Goal: Browse casually

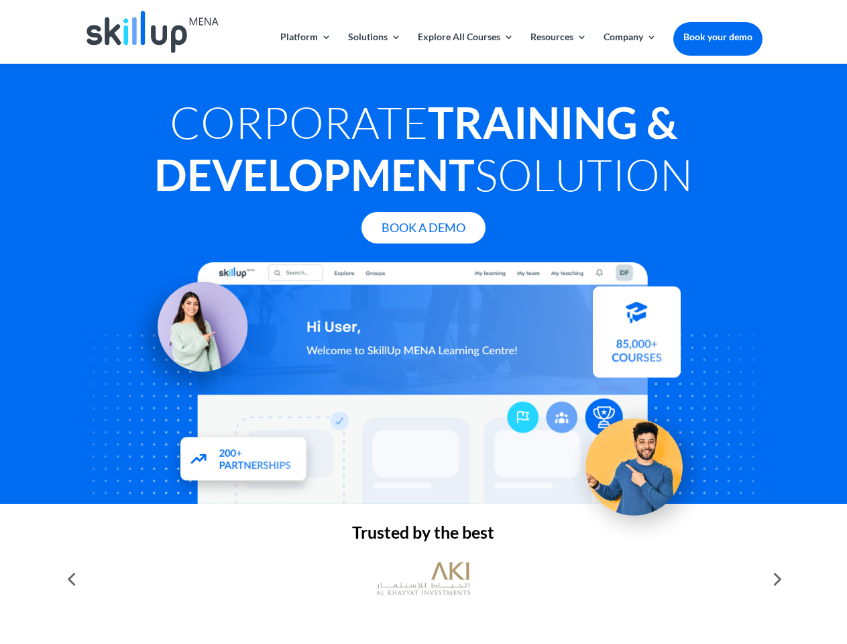
click at [423, 322] on div at bounding box center [424, 382] width 678 height 241
click at [374, 48] on link "Solutions" at bounding box center [374, 48] width 53 height 32
click at [465, 48] on link "Explore All Courses" at bounding box center [466, 48] width 96 height 32
click at [557, 48] on link "Resources" at bounding box center [559, 48] width 56 height 32
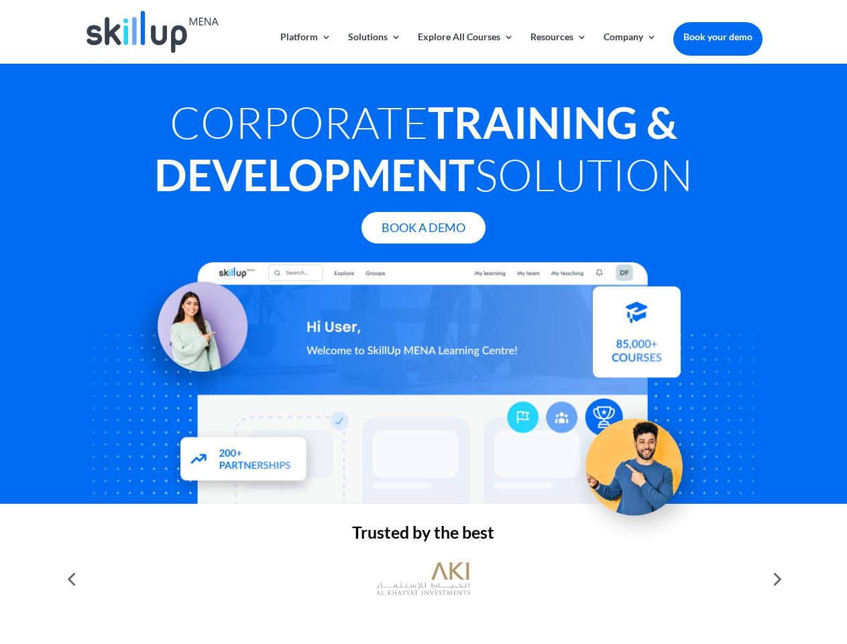
click at [630, 48] on link "Company" at bounding box center [630, 48] width 53 height 32
click at [423, 579] on img at bounding box center [423, 578] width 94 height 47
